Goal: Transaction & Acquisition: Purchase product/service

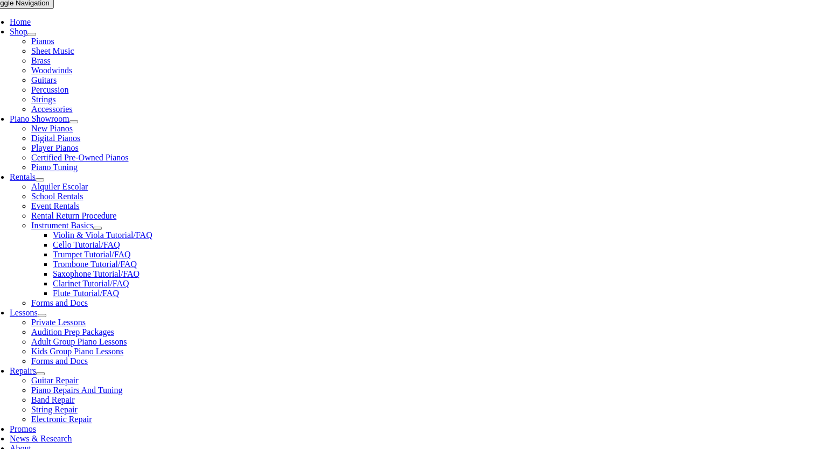
scroll to position [239, 0]
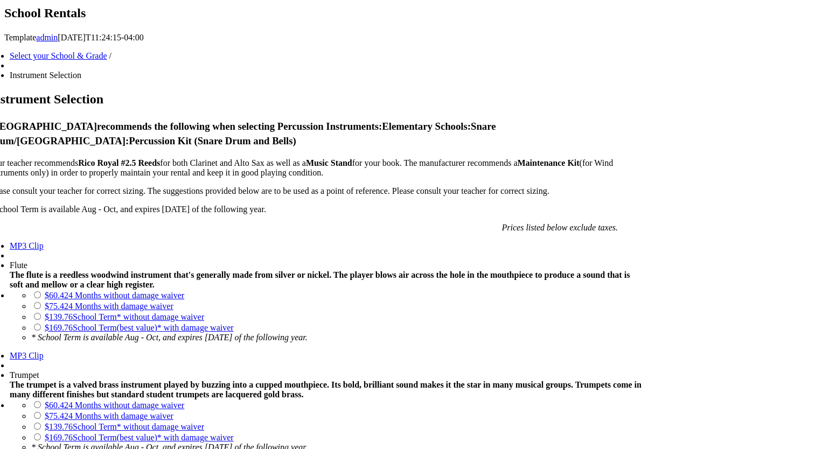
scroll to position [694, 0]
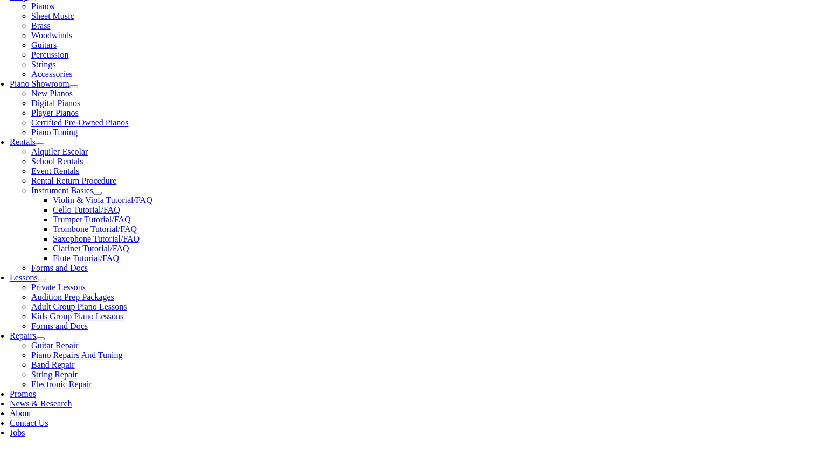
scroll to position [254, 0]
checkbox input"] "true"
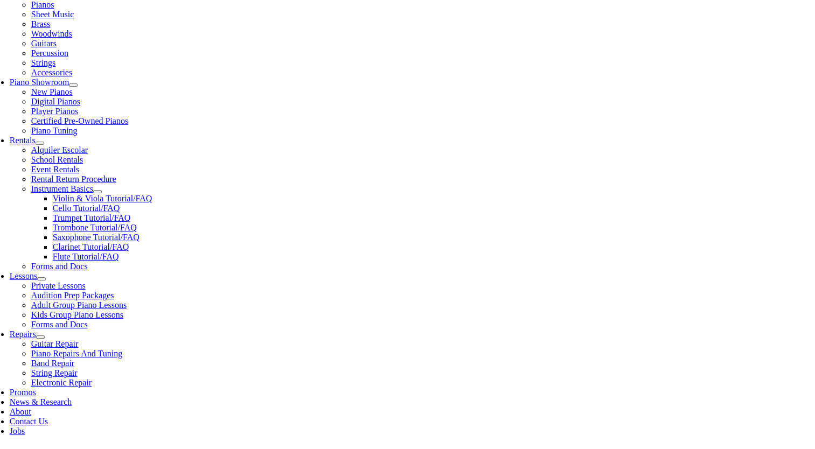
checkbox input"] "true"
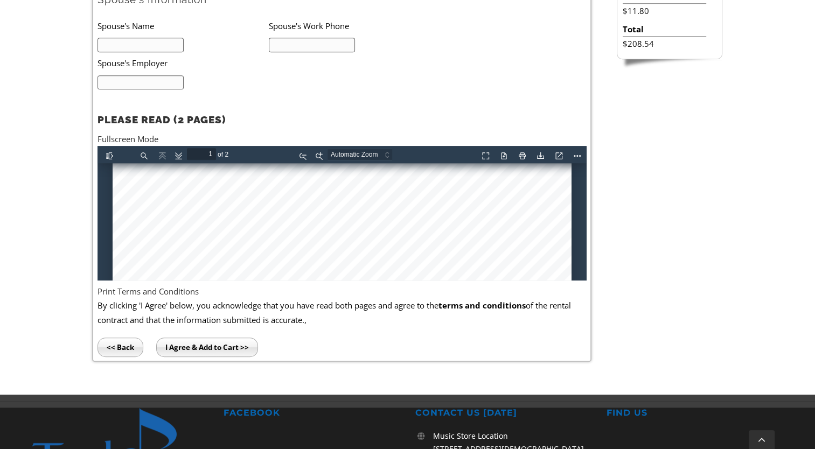
scroll to position [352, 0]
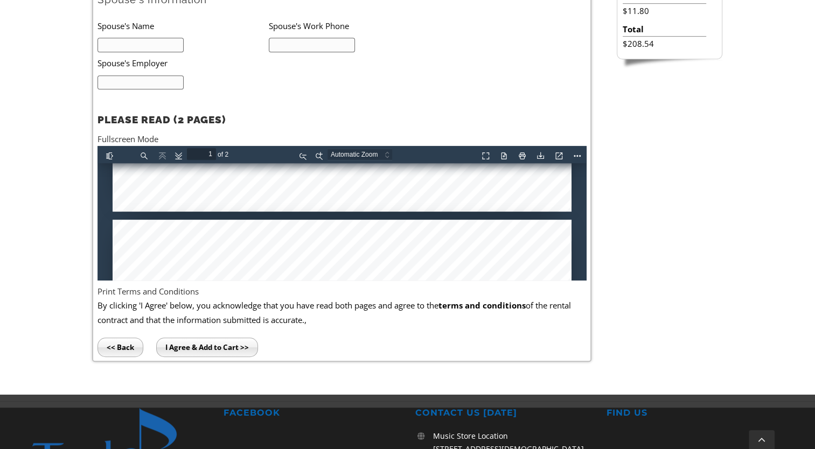
type input "2"
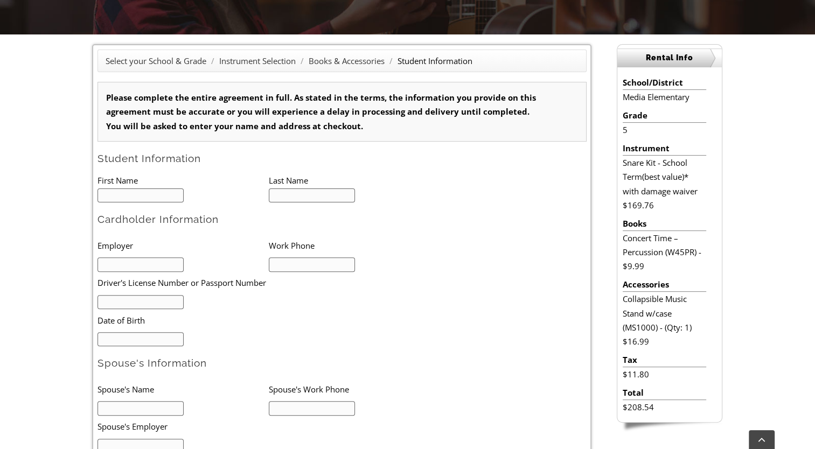
scroll to position [280, 0]
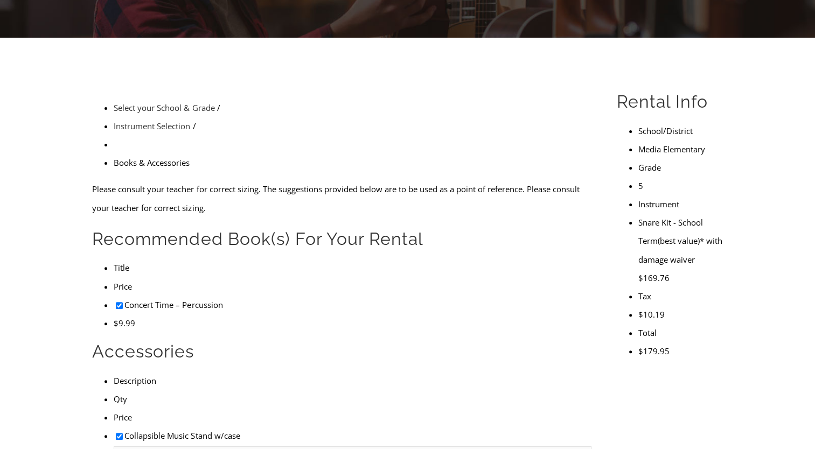
scroll to position [254, 0]
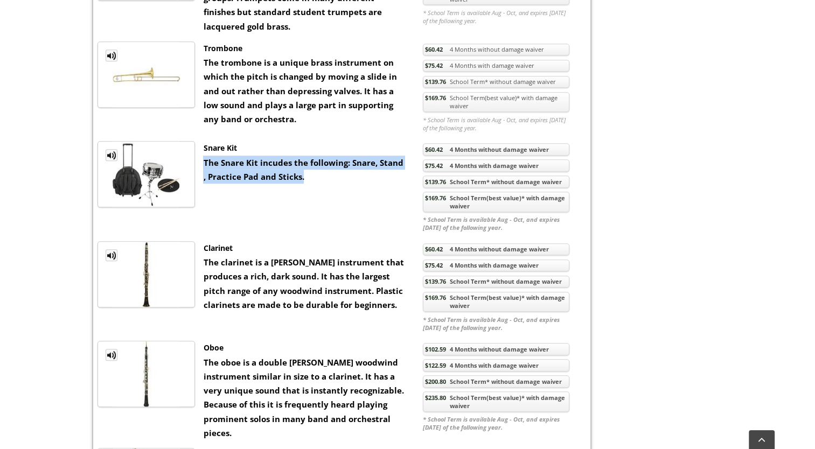
drag, startPoint x: 204, startPoint y: 172, endPoint x: 313, endPoint y: 187, distance: 109.8
click at [313, 184] on div "Snare Kit The Snare Kit incudes the following: Snare, Stand , Practice Pad and …" at bounding box center [305, 162] width 220 height 43
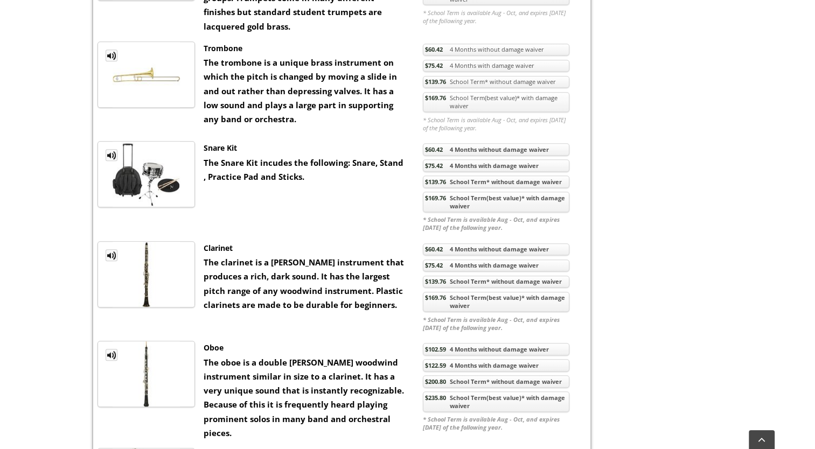
drag, startPoint x: 313, startPoint y: 187, endPoint x: 296, endPoint y: 217, distance: 34.2
click at [296, 217] on ul "MP3 Clip Snare Kit The Snare Kit incudes the following: Snare, Stand , Practice…" at bounding box center [342, 187] width 489 height 92
